Goal: Task Accomplishment & Management: Complete application form

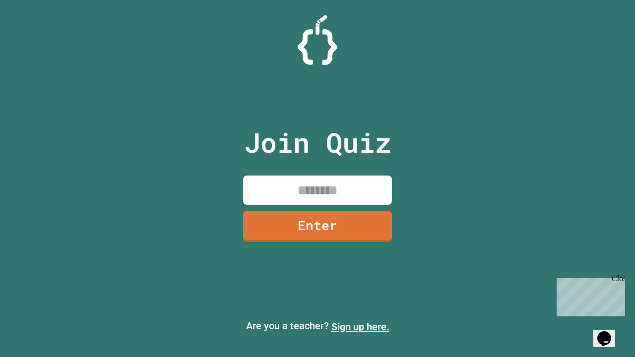
click at [360, 327] on link "Sign up here." at bounding box center [360, 327] width 58 height 12
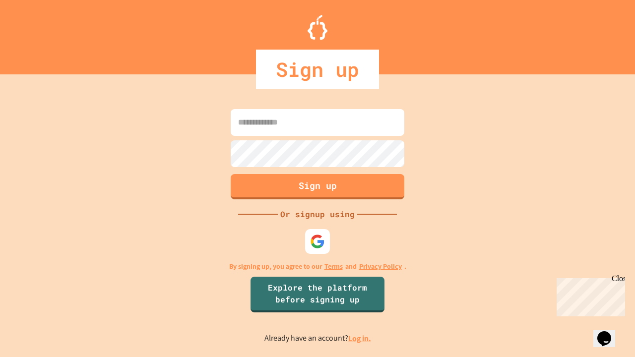
click at [360, 338] on link "Log in." at bounding box center [359, 338] width 23 height 10
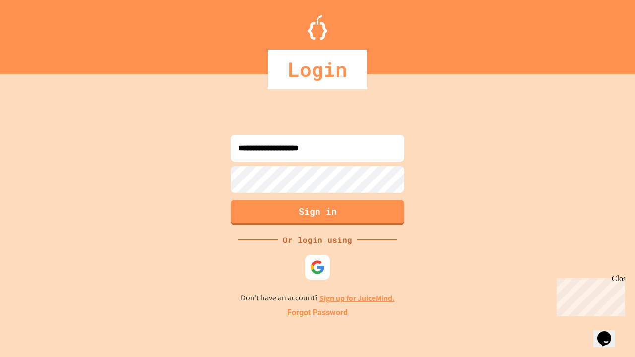
type input "**********"
